Goal: Transaction & Acquisition: Purchase product/service

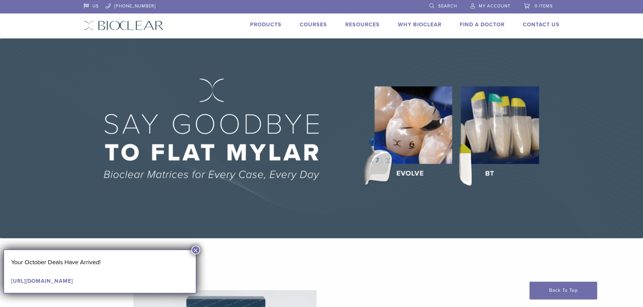
click at [195, 249] on button "×" at bounding box center [195, 250] width 9 height 9
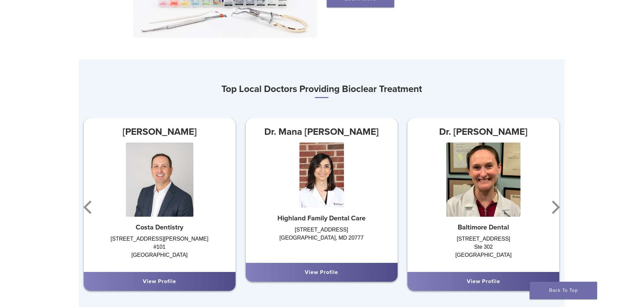
scroll to position [392, 0]
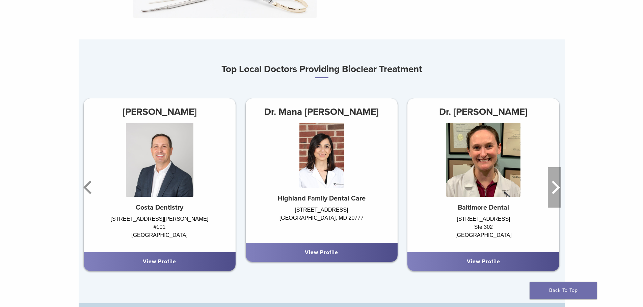
click at [556, 193] on icon "Next" at bounding box center [555, 187] width 8 height 13
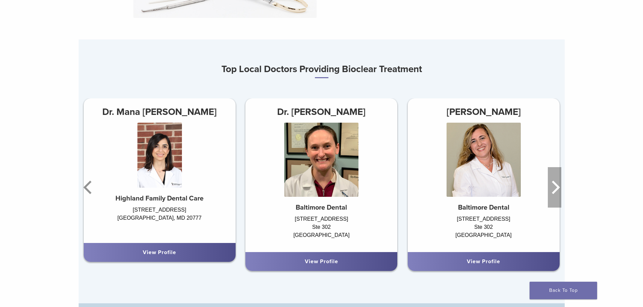
click at [556, 193] on icon "Next" at bounding box center [555, 187] width 8 height 13
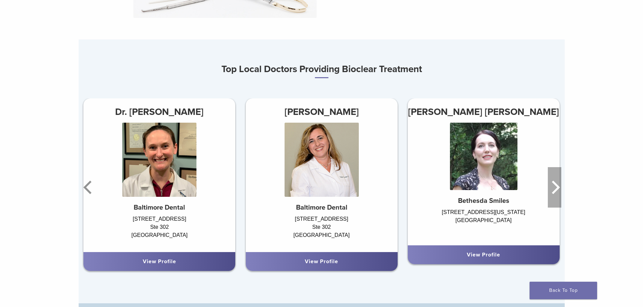
click at [556, 193] on icon "Next" at bounding box center [555, 187] width 8 height 13
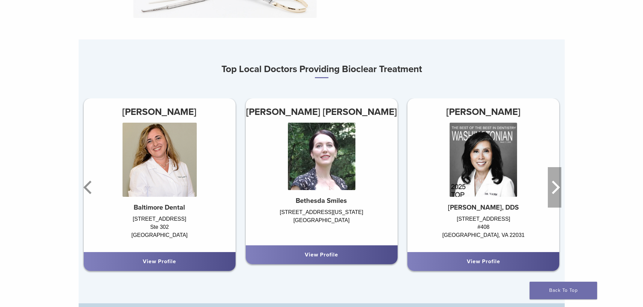
click at [556, 193] on icon "Next" at bounding box center [555, 187] width 8 height 13
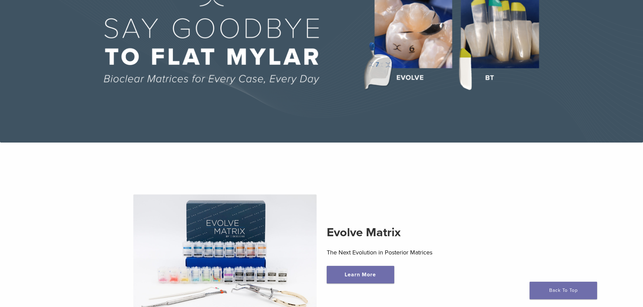
scroll to position [0, 0]
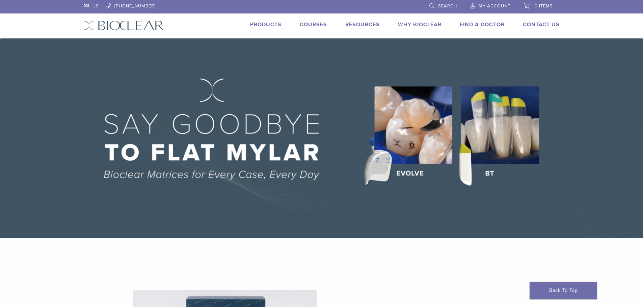
click at [308, 26] on link "Courses" at bounding box center [313, 24] width 27 height 7
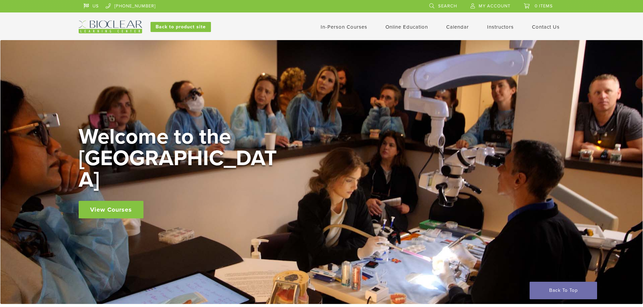
click at [121, 201] on link "View Courses" at bounding box center [111, 210] width 65 height 18
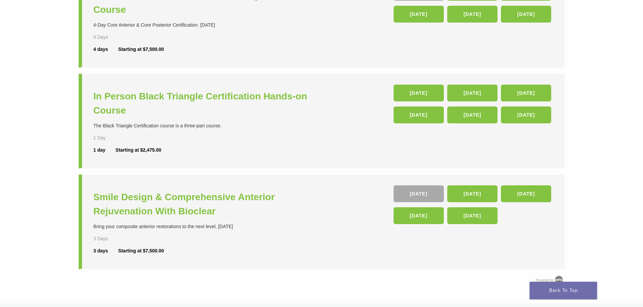
scroll to position [206, 0]
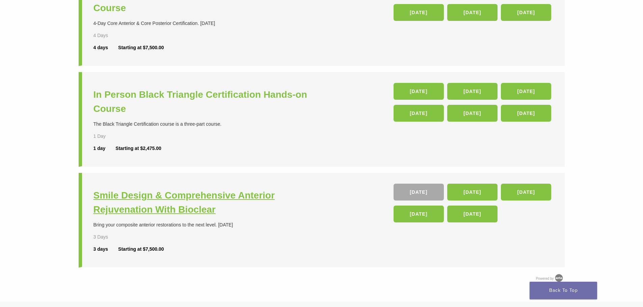
click at [166, 207] on h3 "Smile Design & Comprehensive Anterior Rejuvenation With Bioclear" at bounding box center [208, 203] width 230 height 28
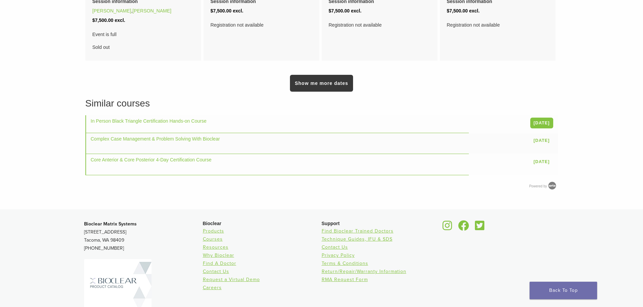
scroll to position [582, 0]
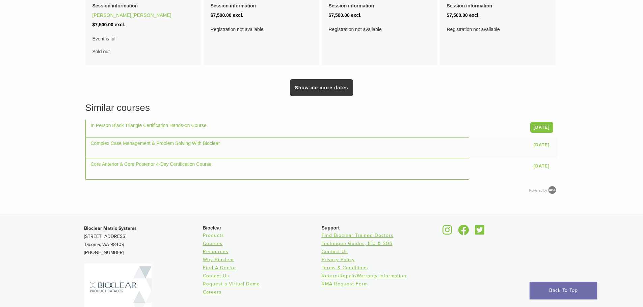
click at [211, 233] on link "Products" at bounding box center [213, 236] width 21 height 6
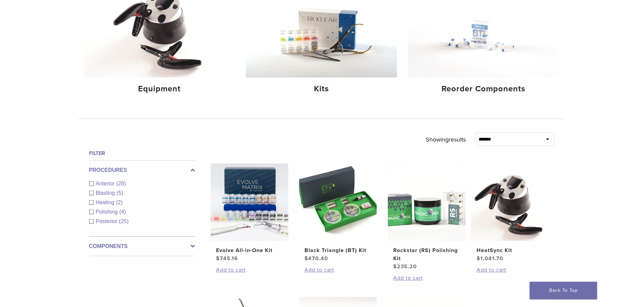
scroll to position [134, 0]
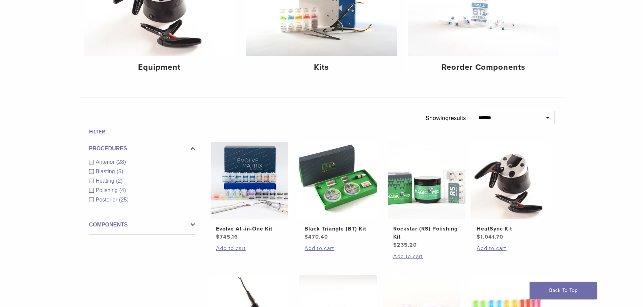
click at [91, 190] on div "Polishing (4)" at bounding box center [142, 191] width 106 height 8
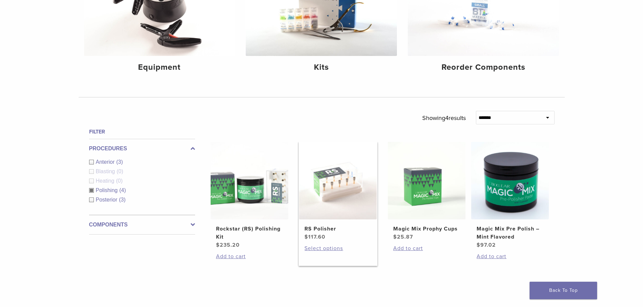
click at [317, 229] on h2 "RS Polisher" at bounding box center [337, 229] width 67 height 8
click at [442, 229] on h2 "Magic Mix Prophy Cups" at bounding box center [426, 229] width 67 height 8
click at [502, 228] on h2 "Magic Mix Pre Polish – Mint Flavored" at bounding box center [509, 233] width 67 height 16
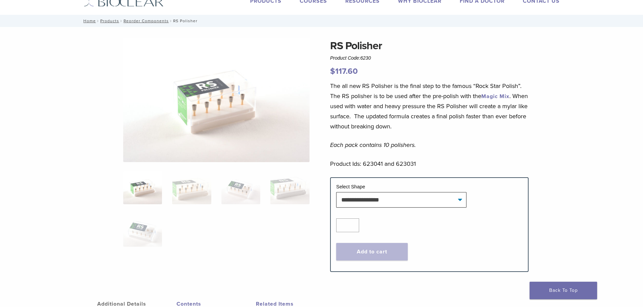
scroll to position [13, 0]
